Goal: Transaction & Acquisition: Purchase product/service

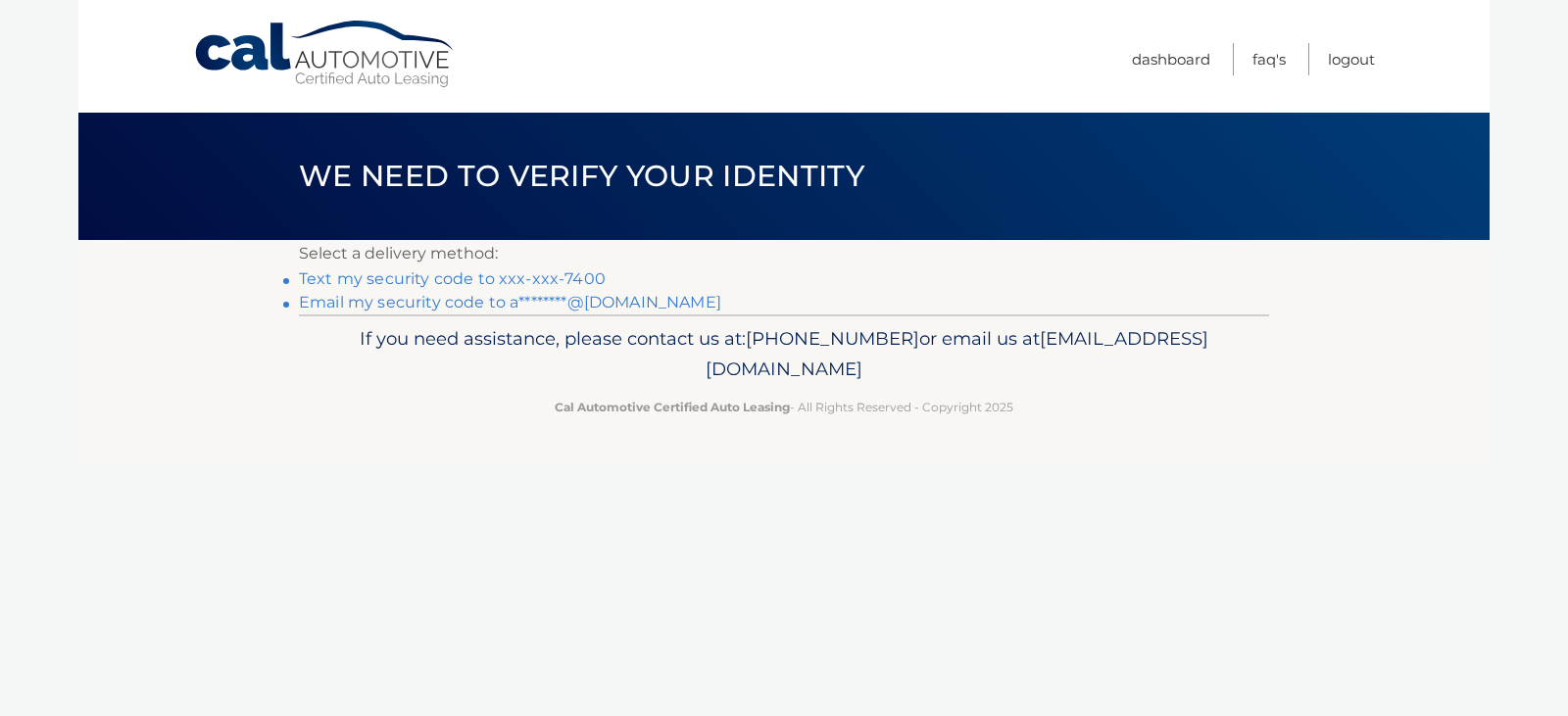
click at [494, 302] on link "Email my security code to a********@gmail.com" at bounding box center [510, 302] width 422 height 19
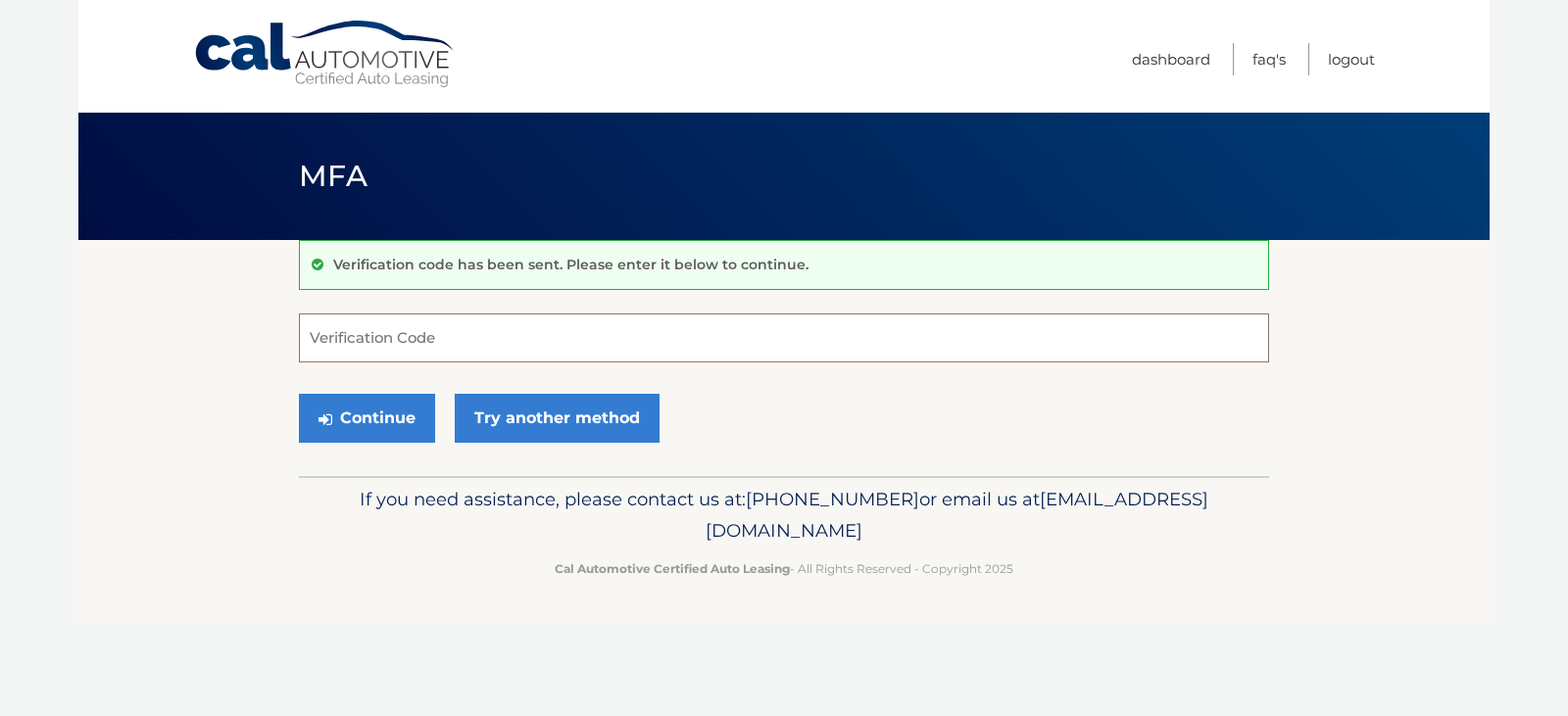
click at [571, 362] on input "Verification Code" at bounding box center [784, 338] width 970 height 49
type input "375952"
click at [349, 420] on button "Continue" at bounding box center [367, 418] width 136 height 49
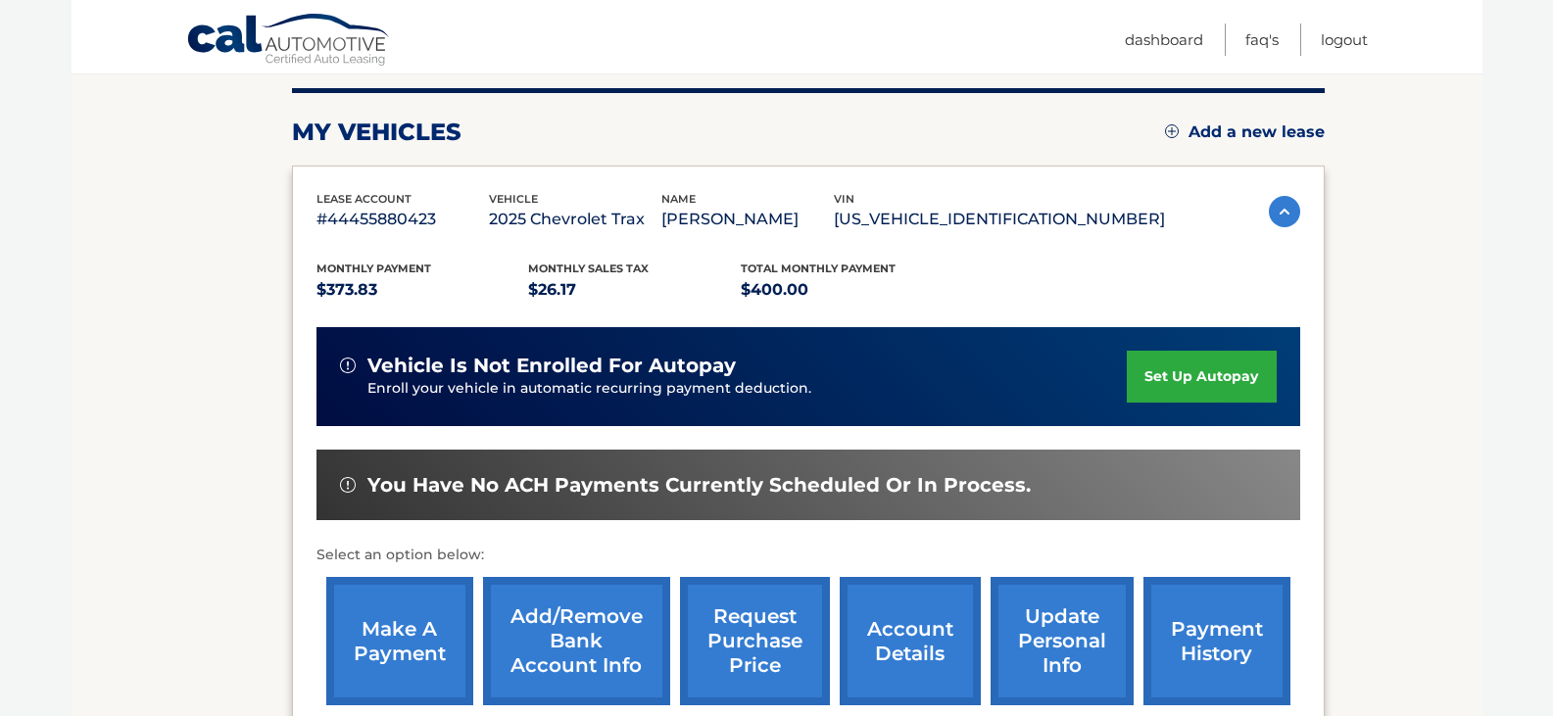
scroll to position [275, 0]
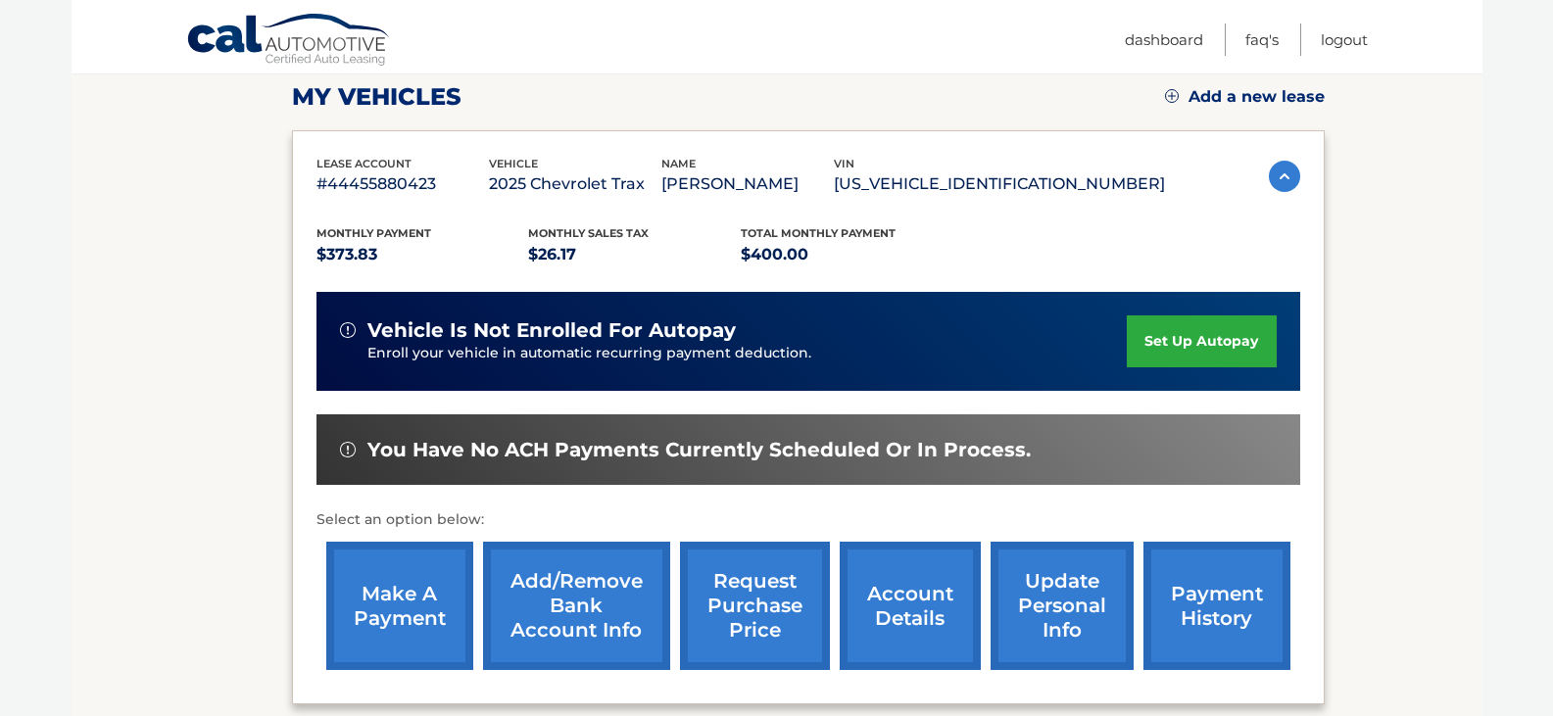
click at [391, 602] on link "make a payment" at bounding box center [399, 606] width 147 height 128
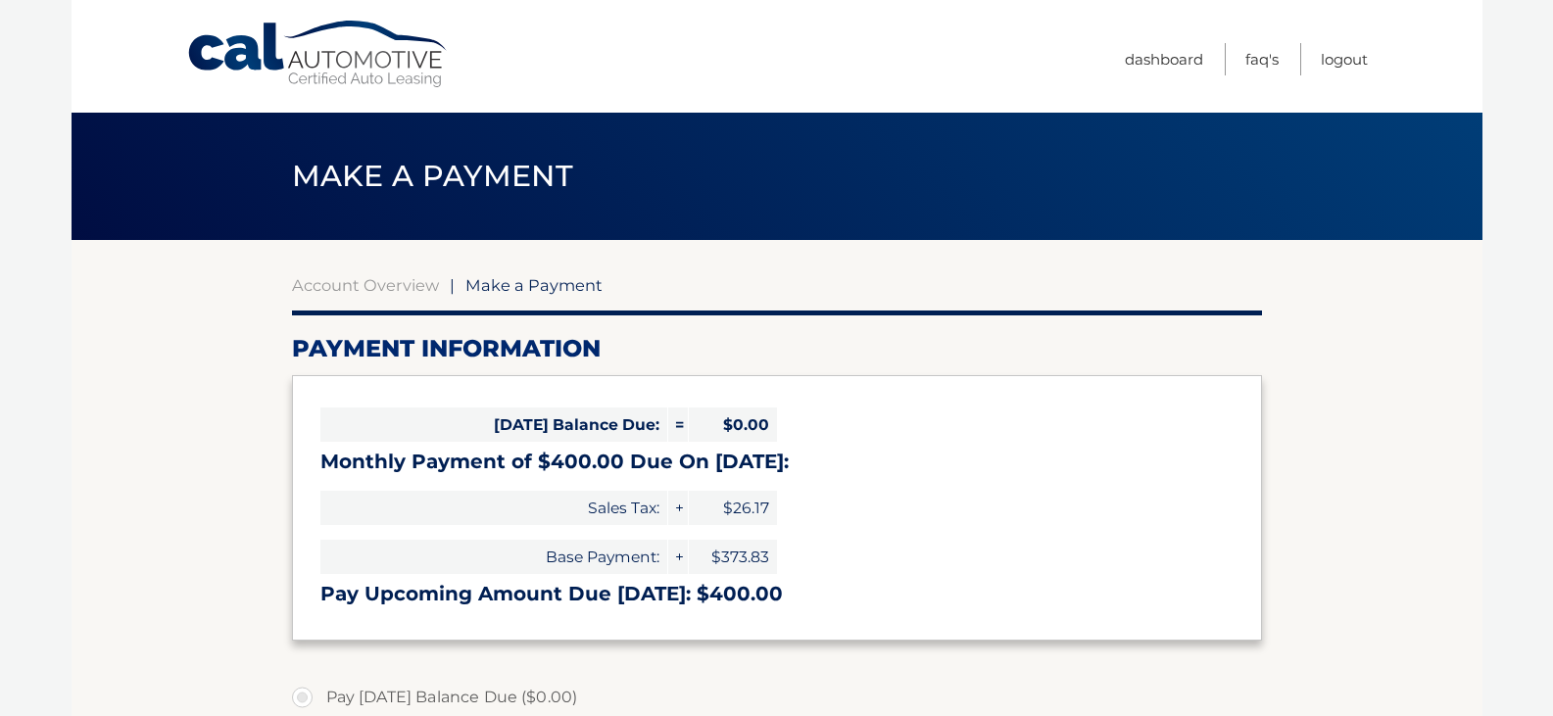
select select "ZmEzY2Q0YWUtNDE5ZC00YTAzLTg0Y2YtZDQ5MzE0ODFhNTJj"
click at [406, 289] on link "Account Overview" at bounding box center [365, 285] width 147 height 20
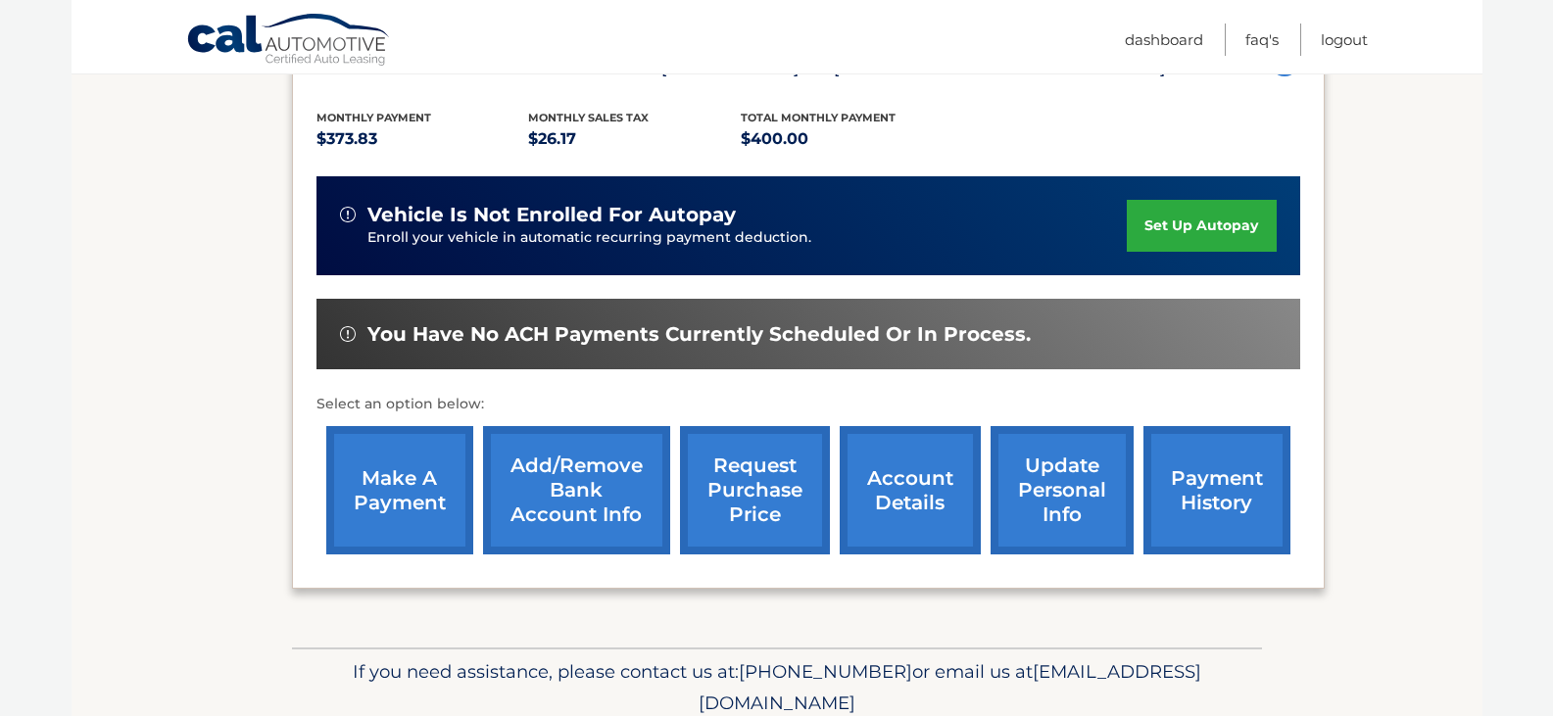
scroll to position [392, 0]
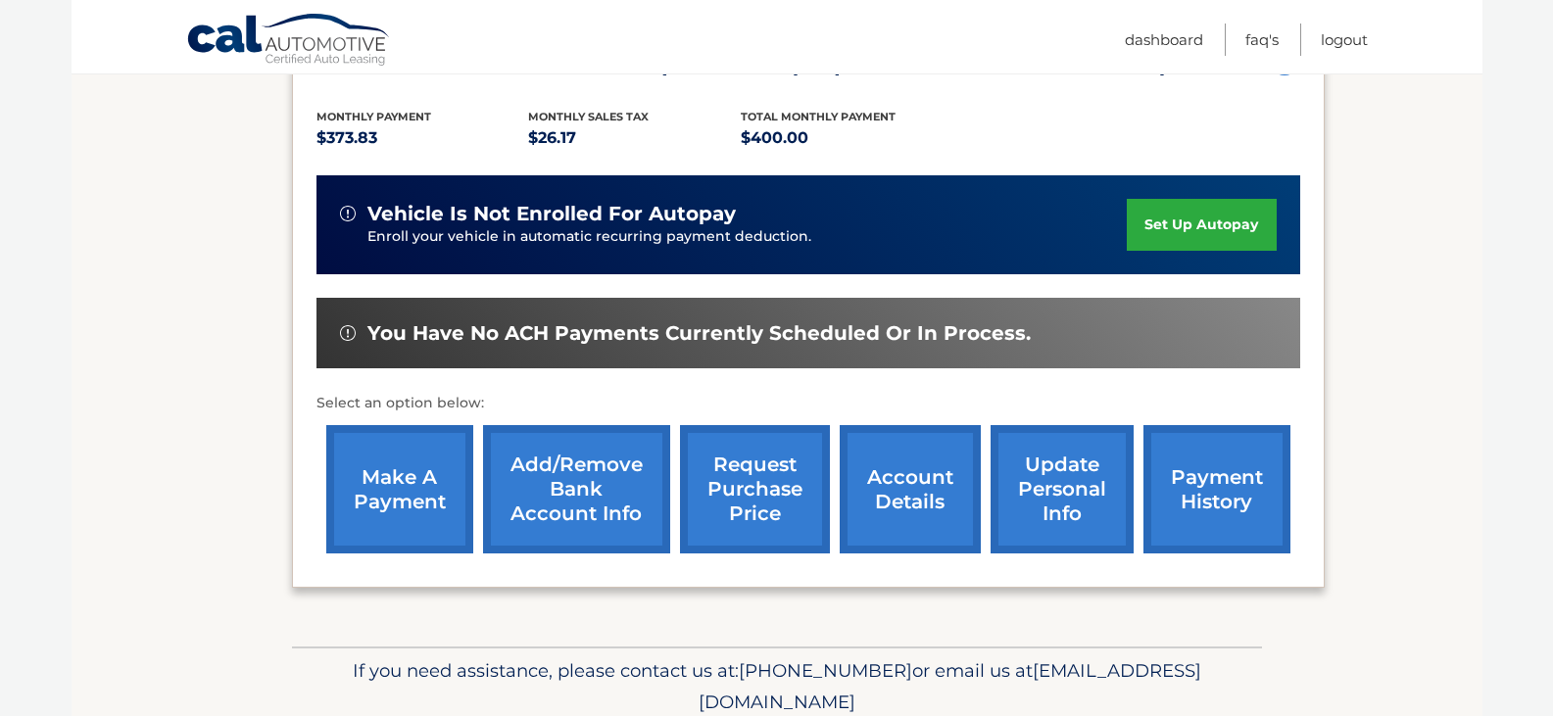
click at [1180, 495] on link "payment history" at bounding box center [1217, 489] width 147 height 128
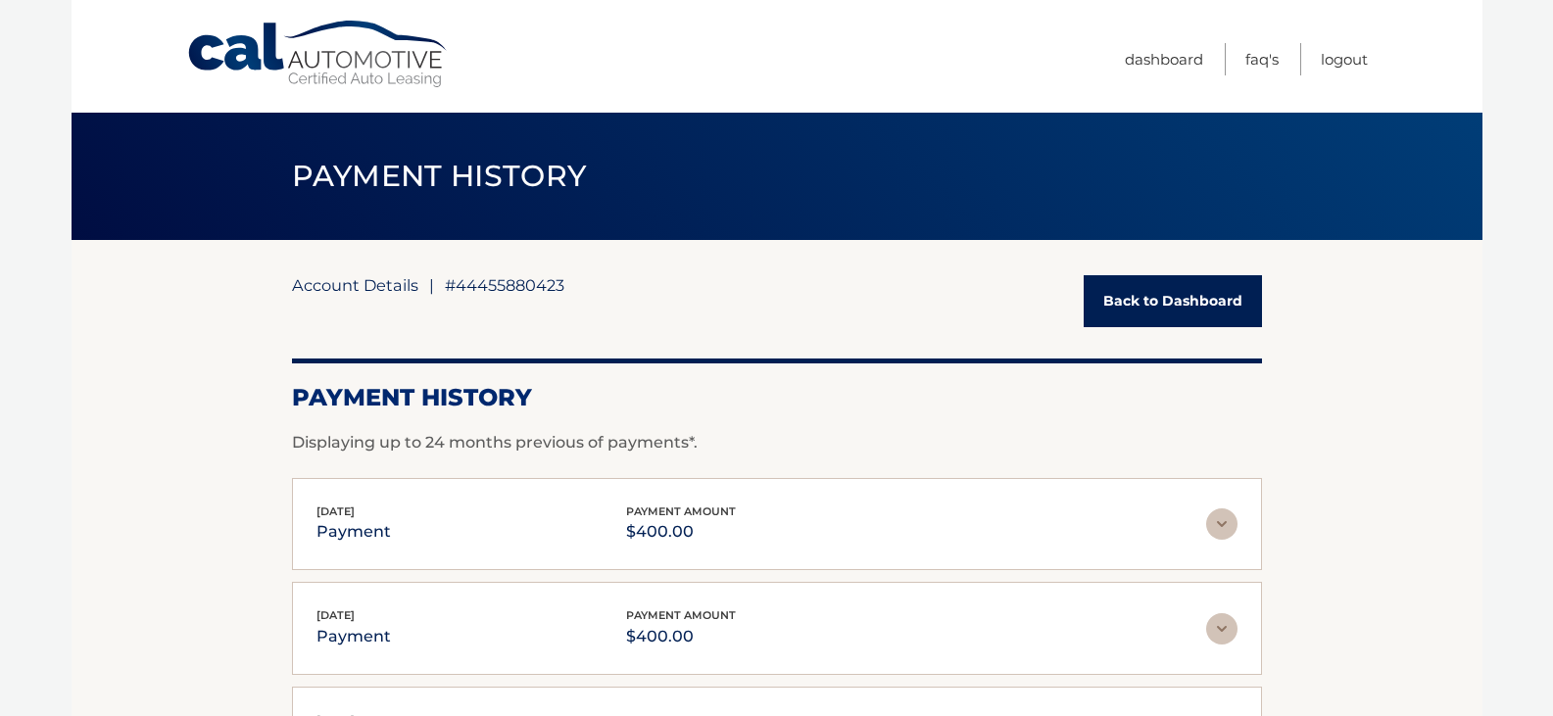
click at [356, 291] on link "Account Details" at bounding box center [355, 285] width 126 height 20
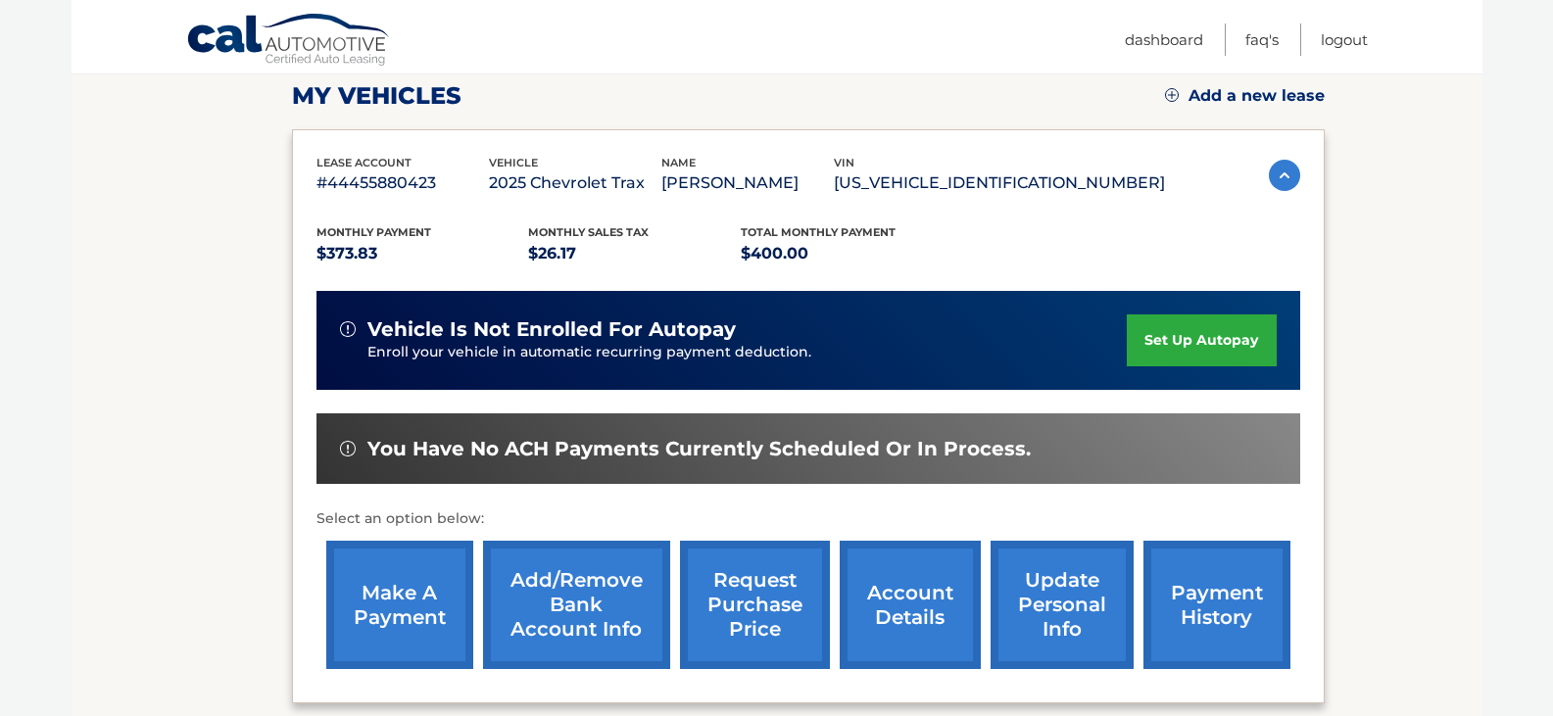
scroll to position [392, 0]
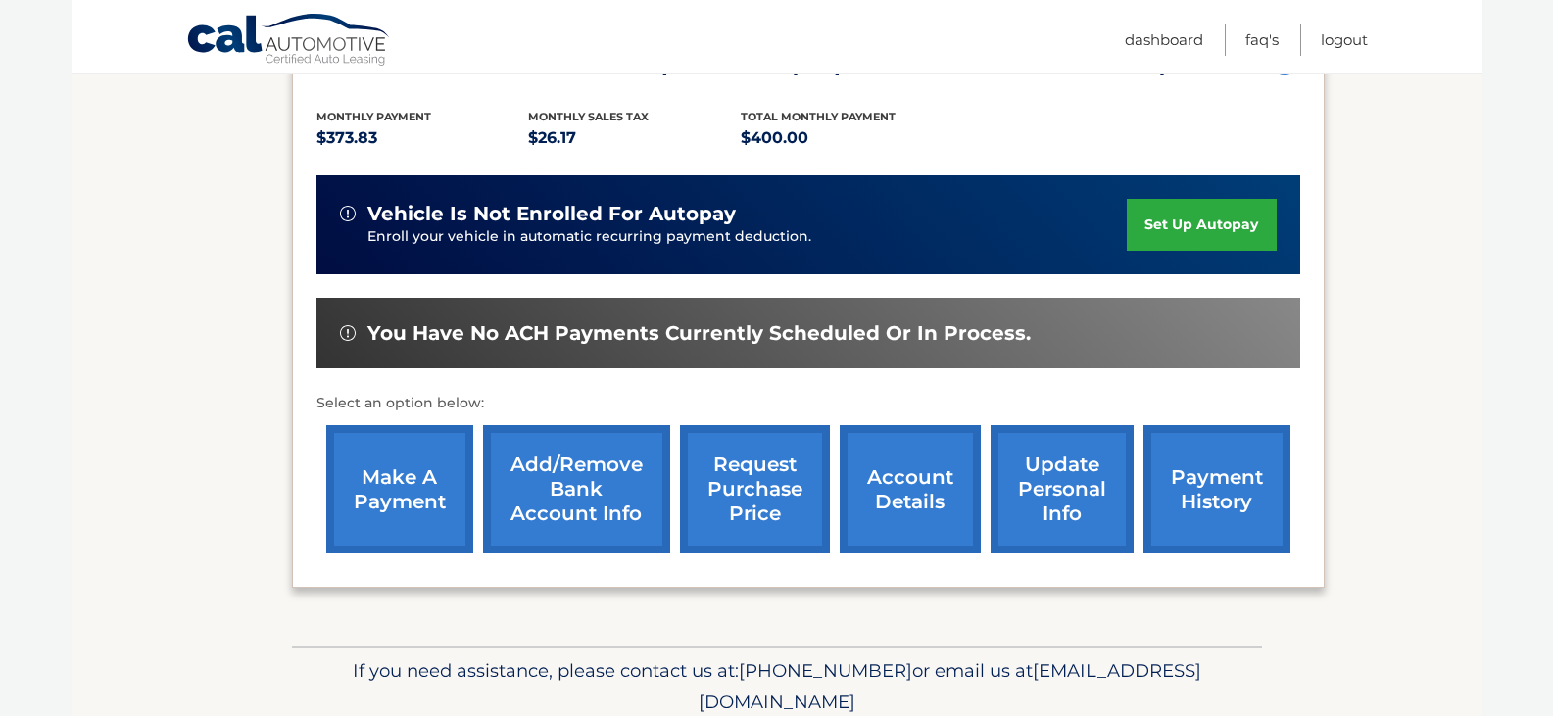
click at [409, 510] on link "make a payment" at bounding box center [399, 489] width 147 height 128
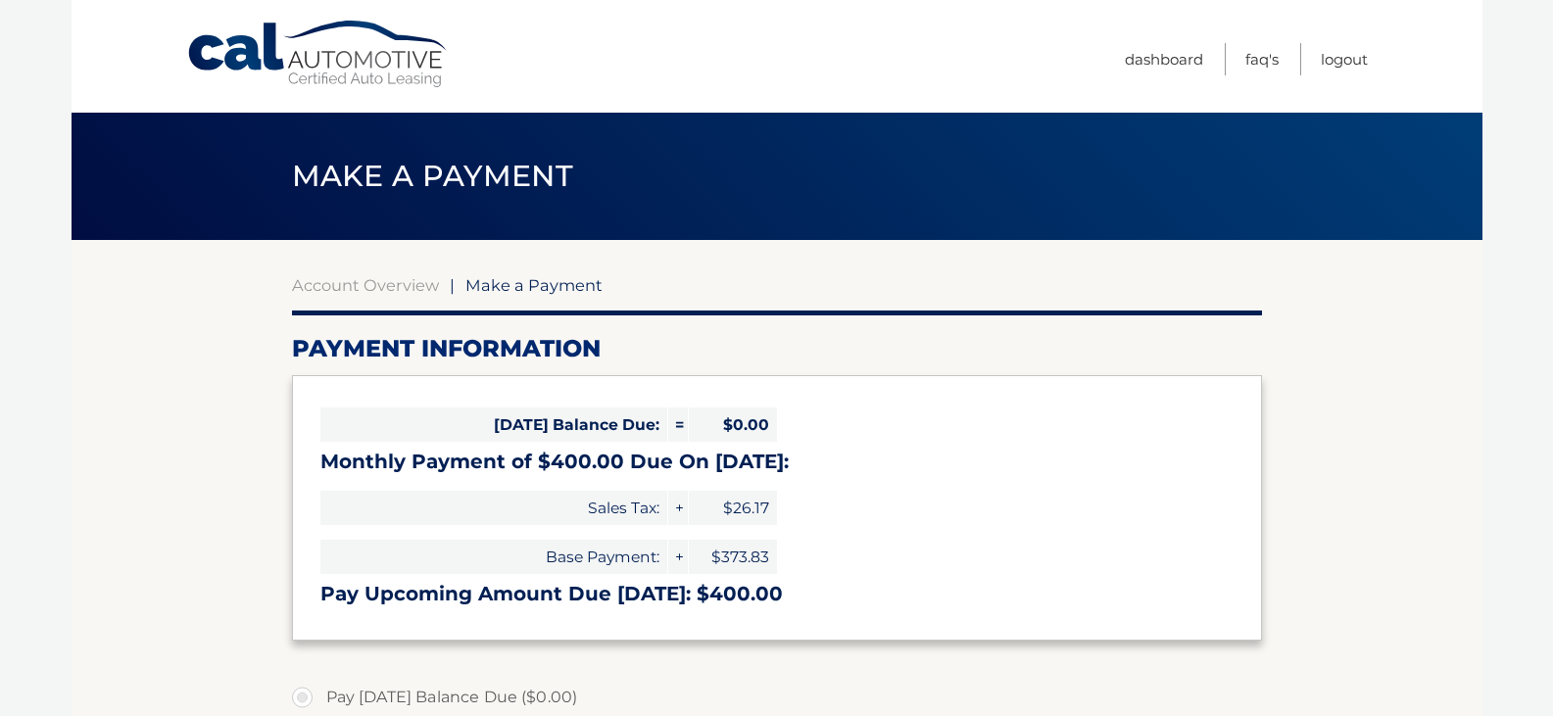
select select "ZmEzY2Q0YWUtNDE5ZC00YTAzLTg0Y2YtZDQ5MzE0ODFhNTJj"
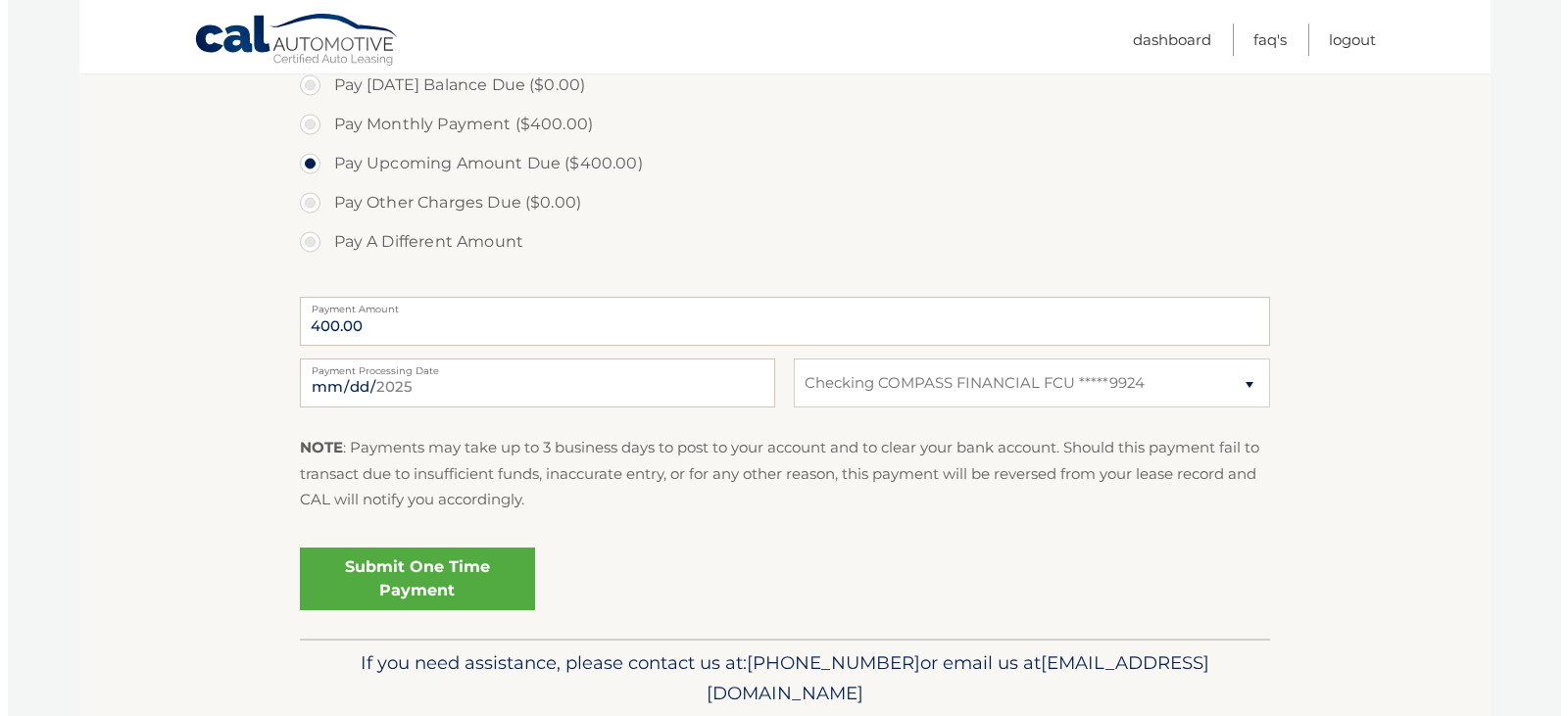
scroll to position [684, 0]
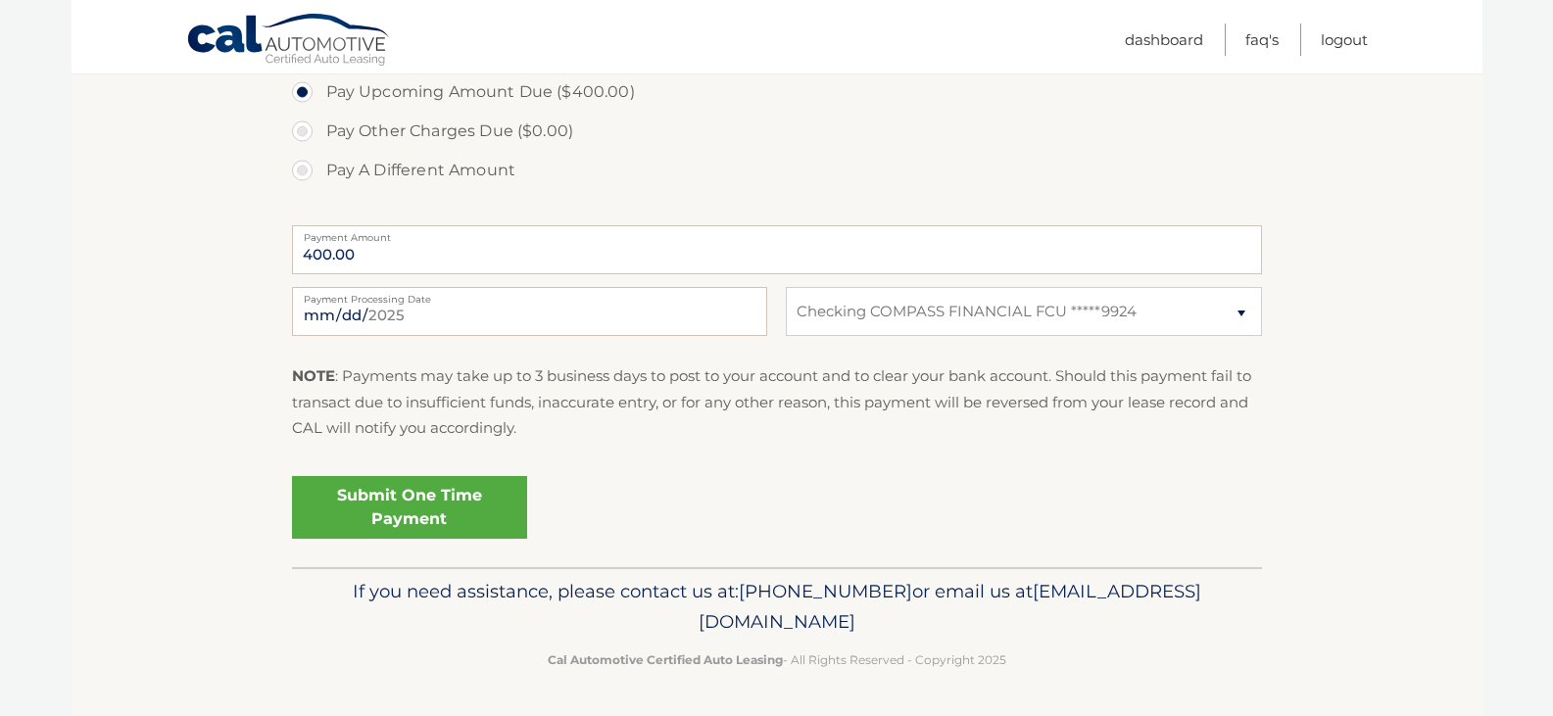
click at [393, 501] on link "Submit One Time Payment" at bounding box center [409, 507] width 235 height 63
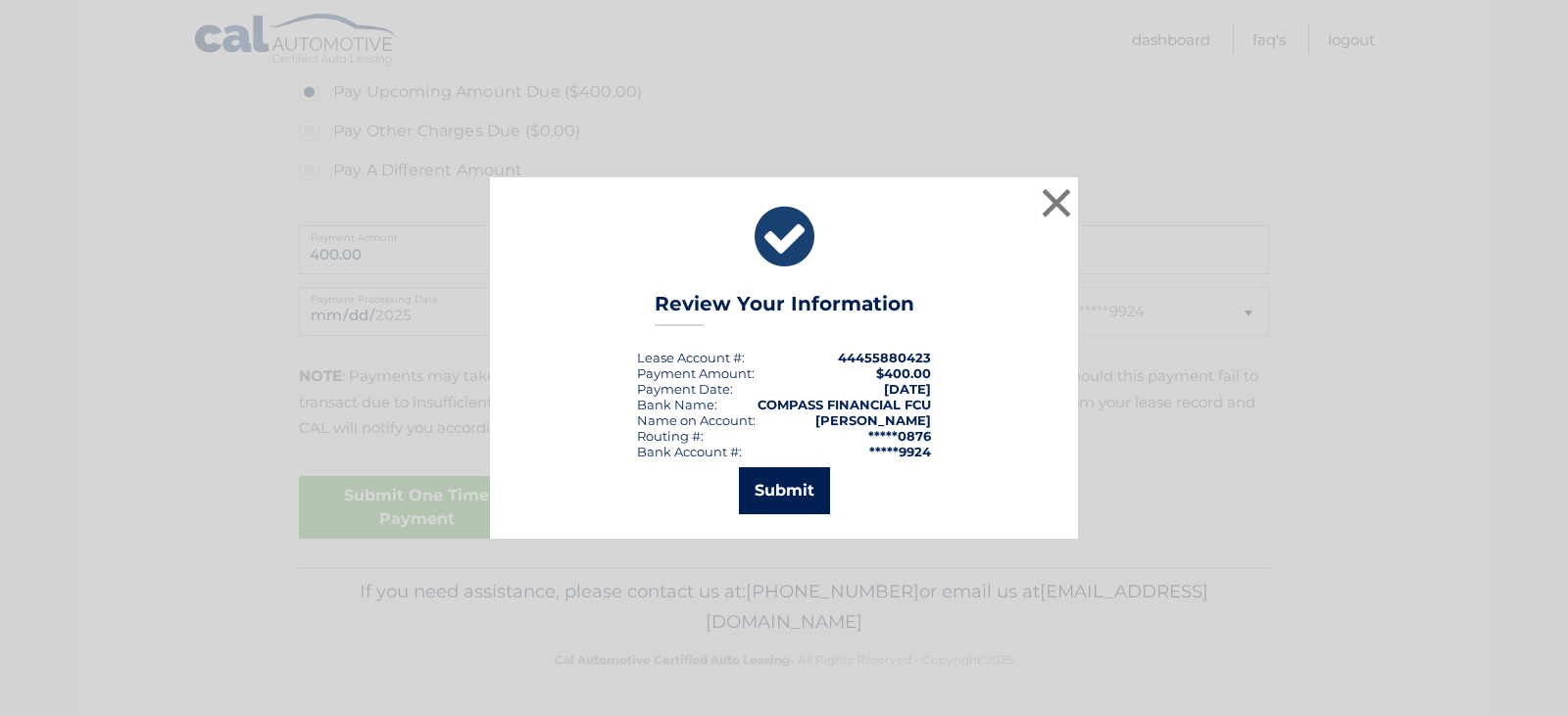
click at [774, 488] on button "Submit" at bounding box center [784, 490] width 91 height 47
